Goal: Understand site structure: Understand site structure

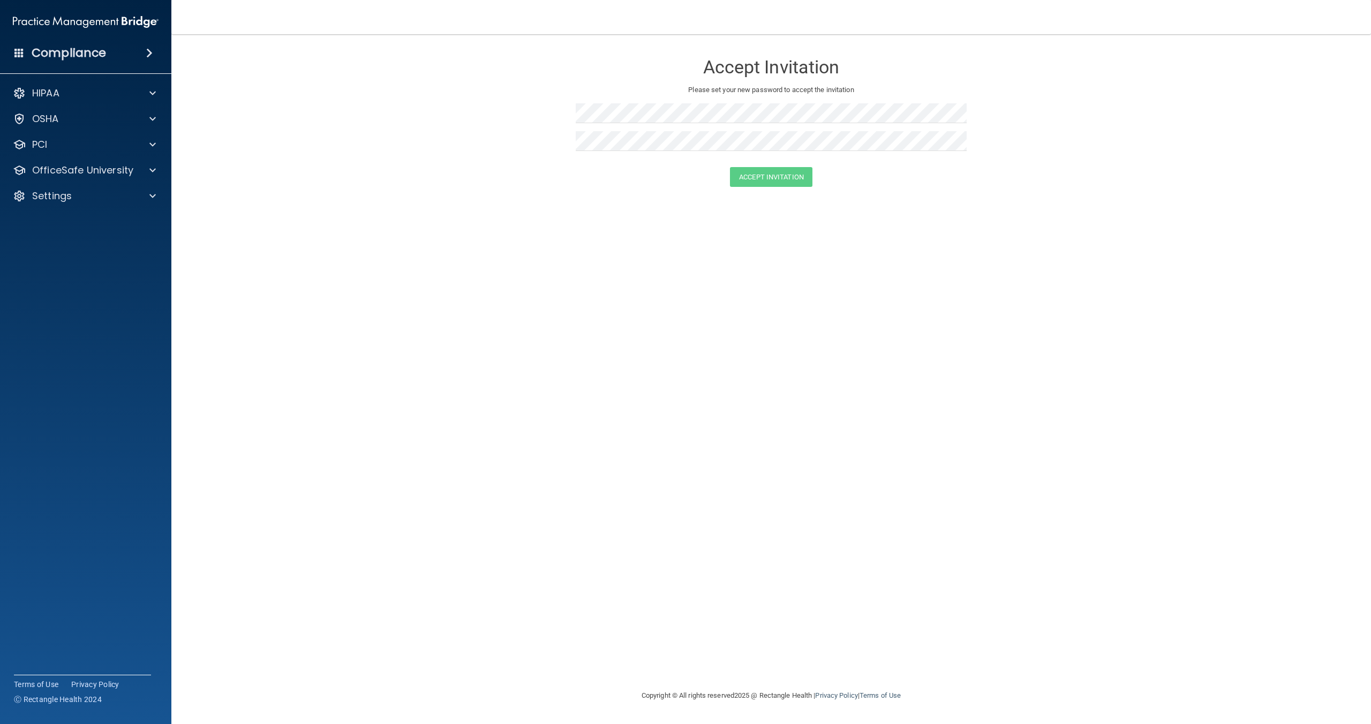
click at [837, 262] on div "Accept Invitation Please set your new password to accept the invitation Accept …" at bounding box center [771, 362] width 1157 height 634
click at [763, 213] on div "Accept Invitation Please set your new password to accept the invitation Accept …" at bounding box center [771, 362] width 1157 height 634
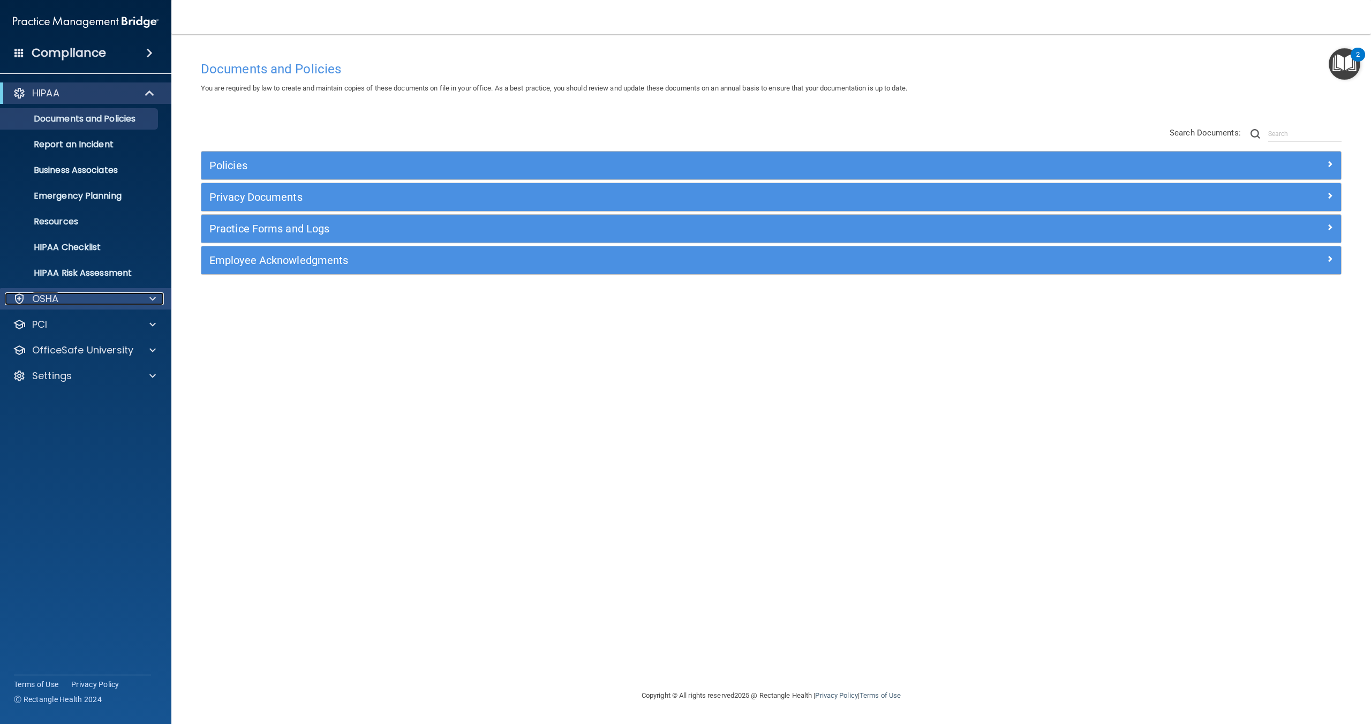
click at [59, 294] on div "OSHA" at bounding box center [71, 298] width 133 height 13
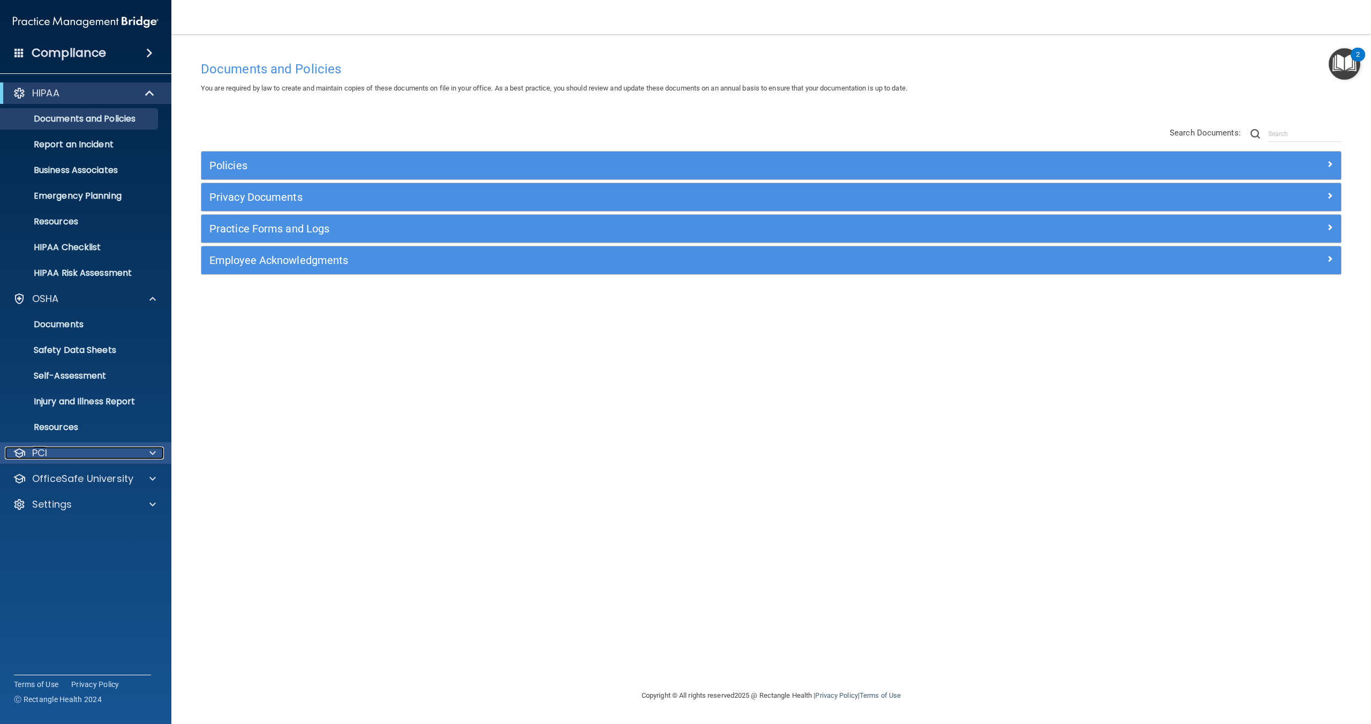
click at [47, 454] on p "PCI" at bounding box center [39, 453] width 15 height 13
click at [146, 94] on span at bounding box center [150, 93] width 9 height 13
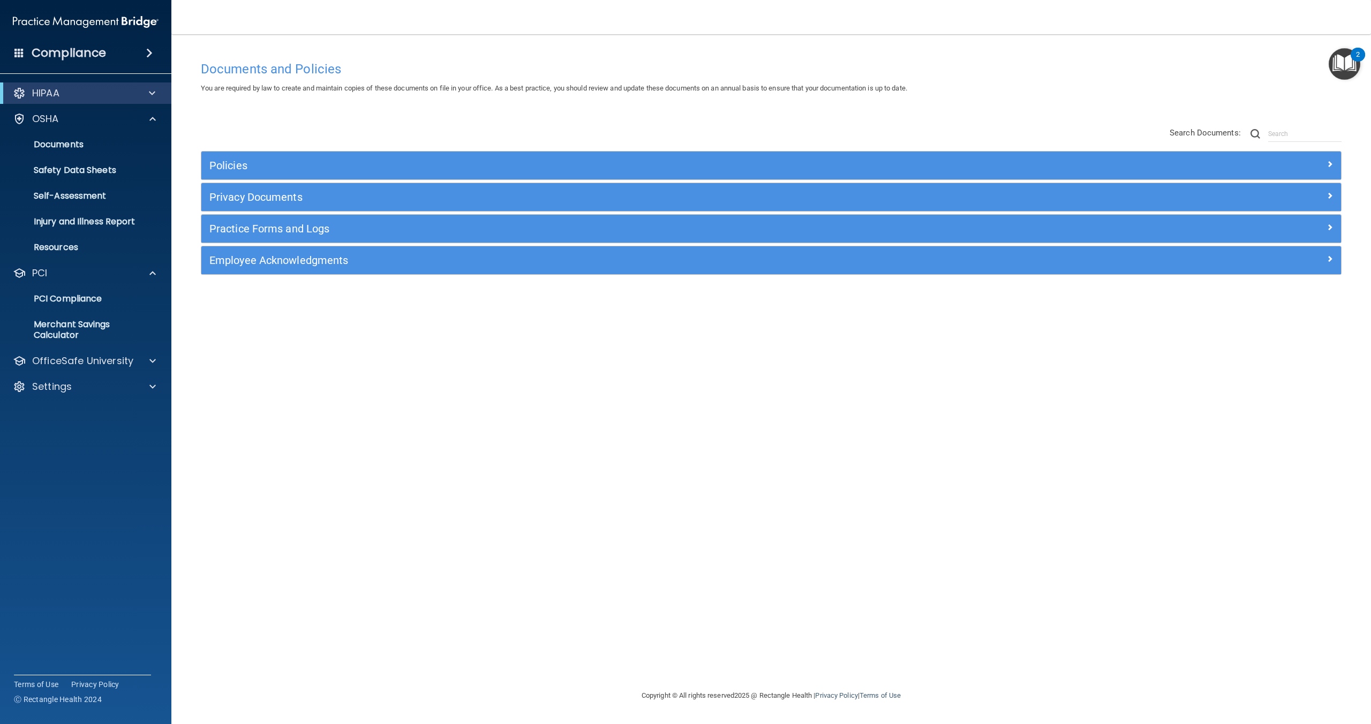
click at [23, 49] on span at bounding box center [19, 53] width 10 height 10
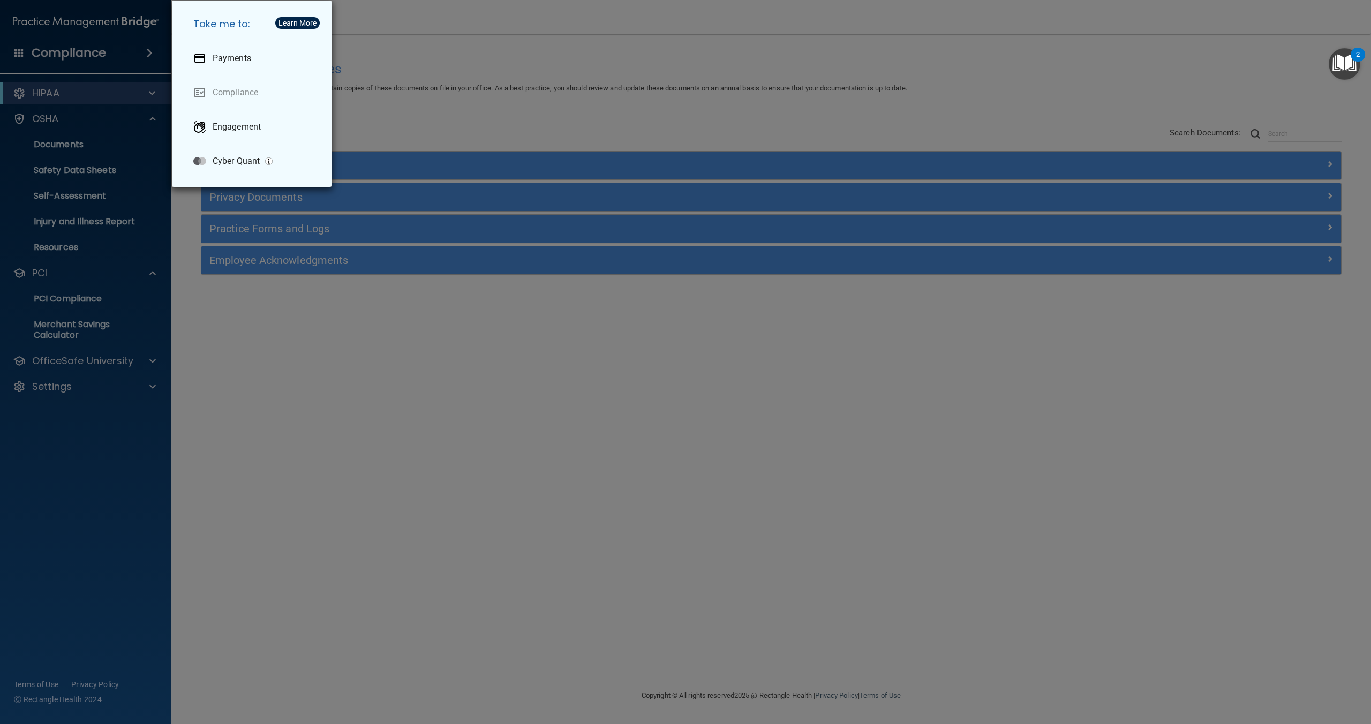
click at [530, 86] on div "Take me to: Payments Compliance Engagement Cyber Quant" at bounding box center [685, 362] width 1371 height 724
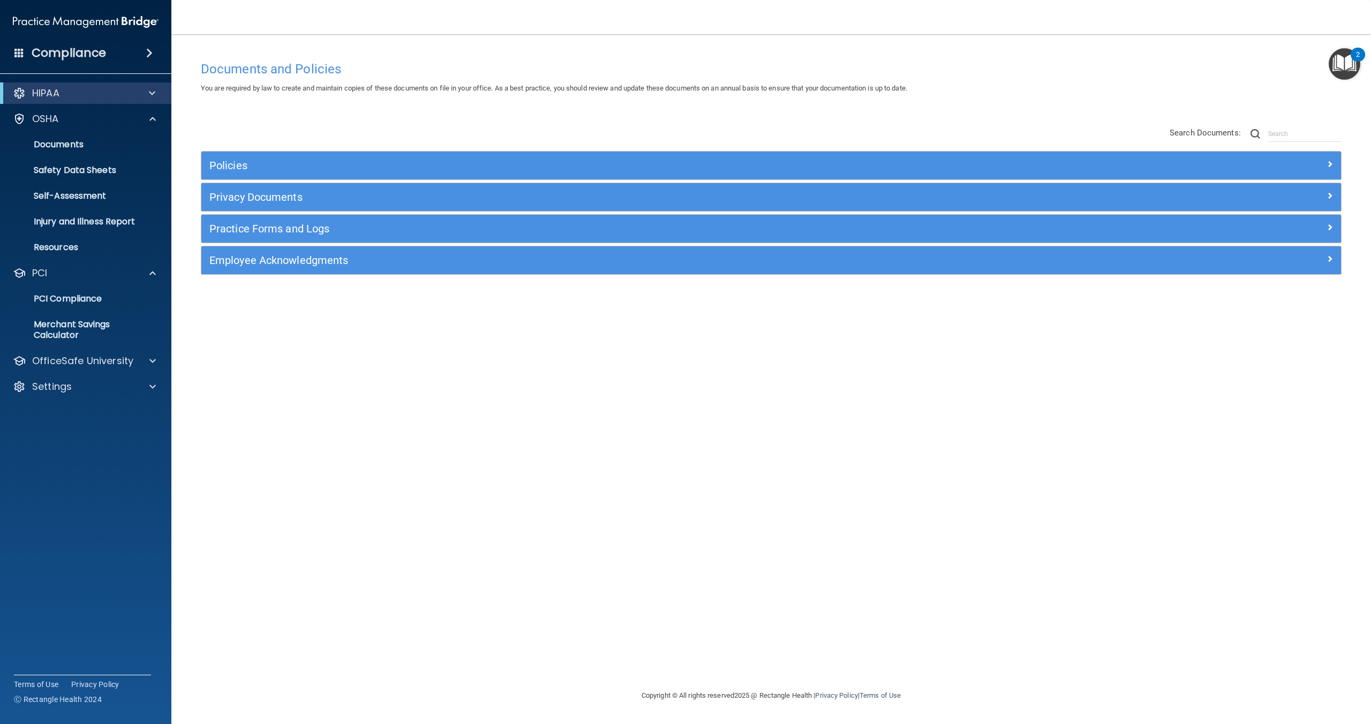
click at [1351, 64] on img "Open Resource Center, 2 new notifications" at bounding box center [1345, 64] width 32 height 32
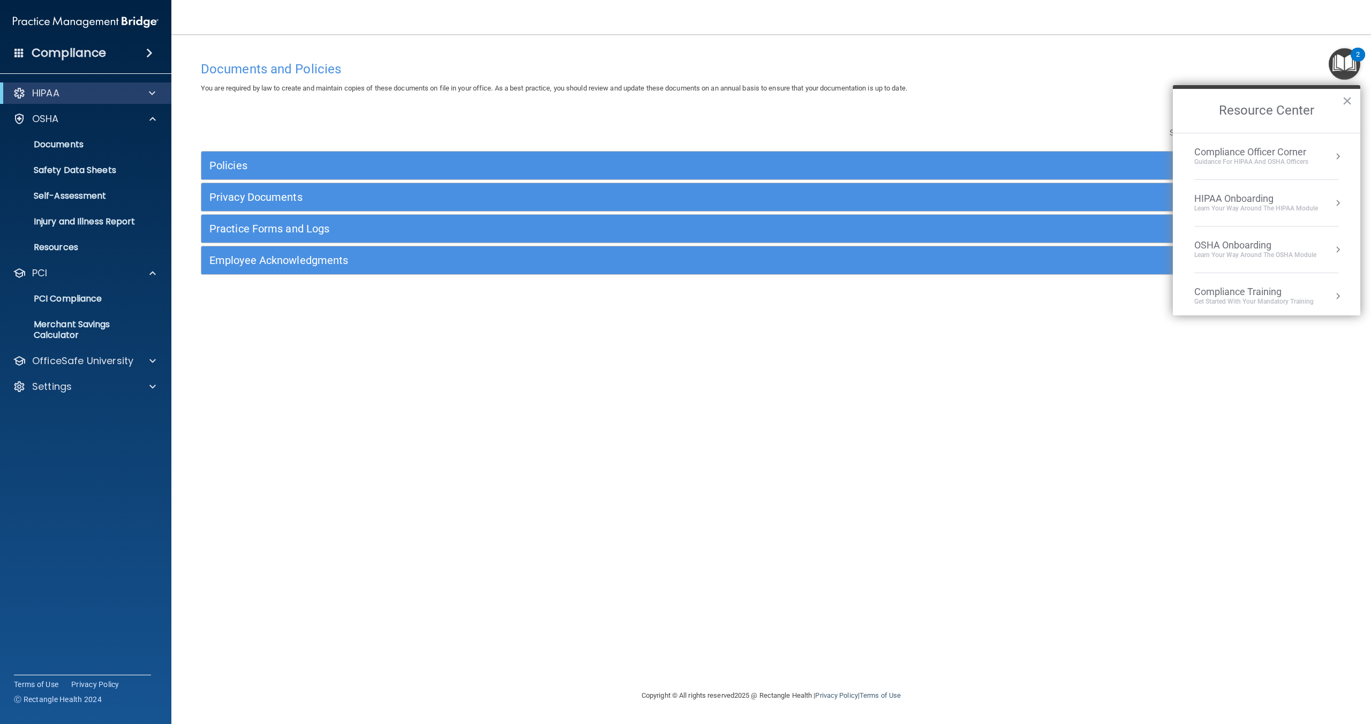
click at [1268, 293] on div "Compliance Training" at bounding box center [1253, 292] width 119 height 12
click at [1346, 102] on button "×" at bounding box center [1347, 100] width 10 height 17
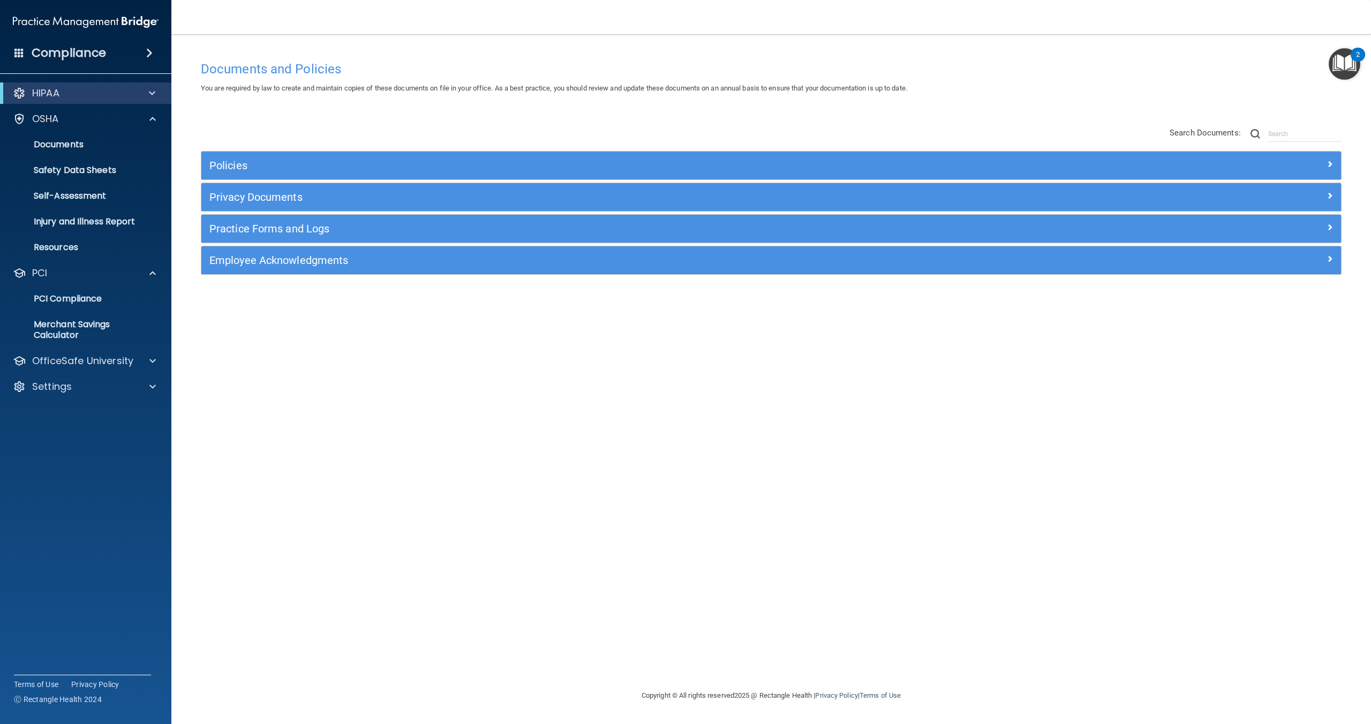
click at [1358, 55] on div "2" at bounding box center [1358, 62] width 4 height 14
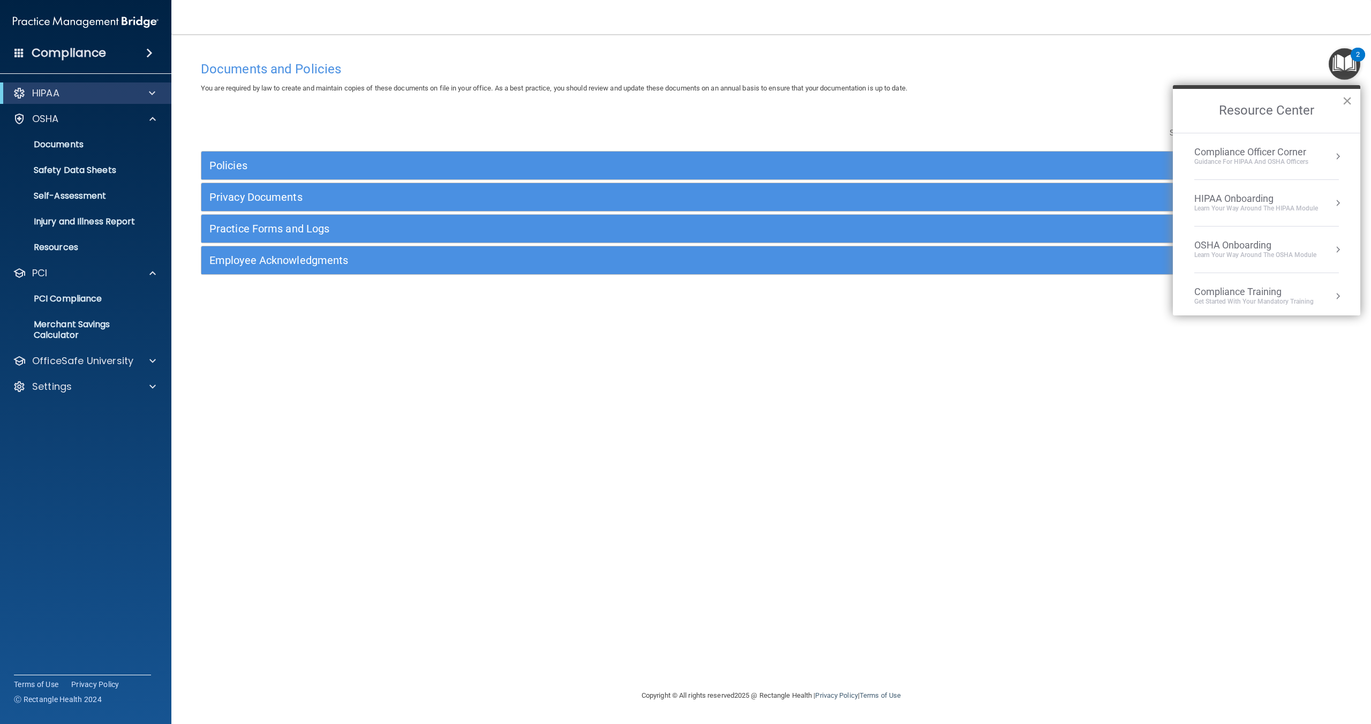
click at [1344, 100] on button "×" at bounding box center [1347, 100] width 10 height 17
